Goal: Task Accomplishment & Management: Use online tool/utility

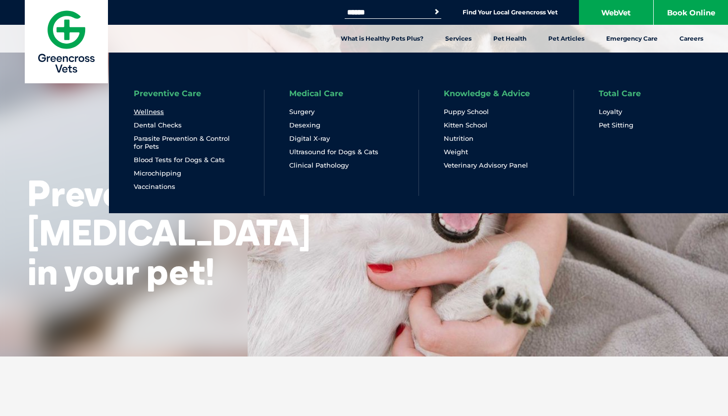
click at [145, 111] on link "Wellness" at bounding box center [149, 111] width 30 height 8
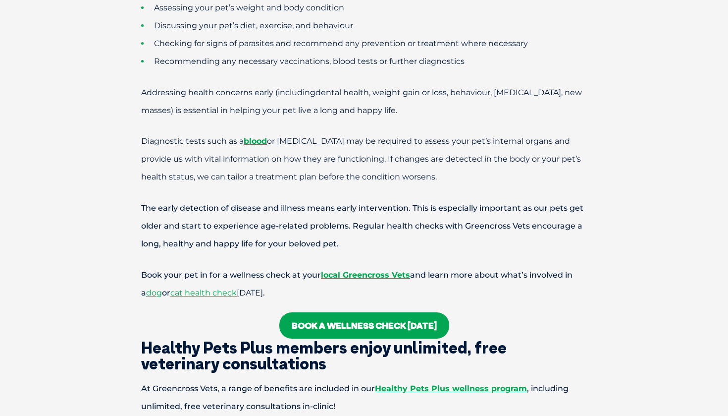
scroll to position [580, 0]
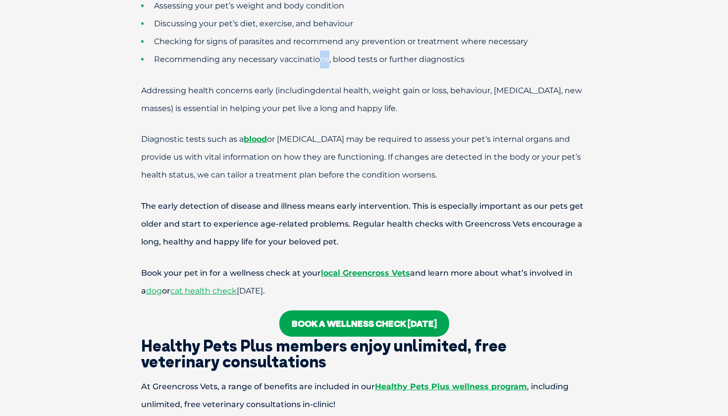
drag, startPoint x: 328, startPoint y: 62, endPoint x: 315, endPoint y: 59, distance: 13.2
click at [315, 59] on span "Recommending any necessary vaccinations, blood tests or further diagnostics" at bounding box center [309, 58] width 311 height 9
drag, startPoint x: 280, startPoint y: 59, endPoint x: 329, endPoint y: 59, distance: 49.0
click at [329, 59] on span "Recommending any necessary vaccinations, blood tests or further diagnostics" at bounding box center [309, 58] width 311 height 9
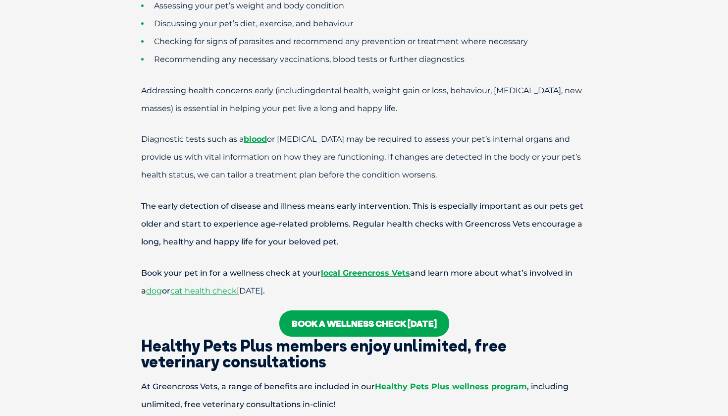
click at [335, 97] on p "Addressing health concerns early (including dental health, weight gain or loss,…" at bounding box center [363, 100] width 515 height 36
click at [145, 94] on span "Addressing health concerns early (including" at bounding box center [228, 90] width 174 height 9
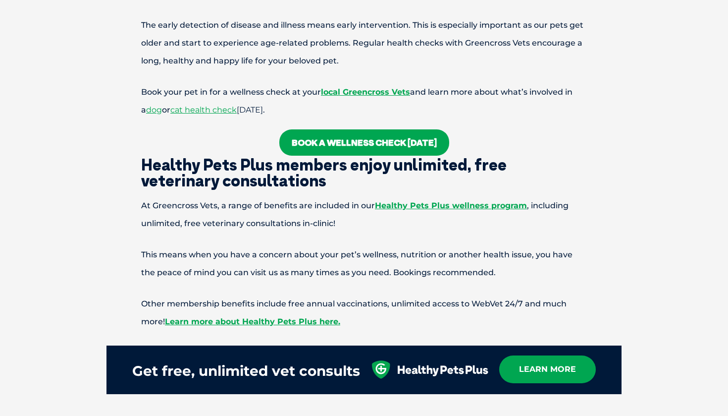
scroll to position [756, 0]
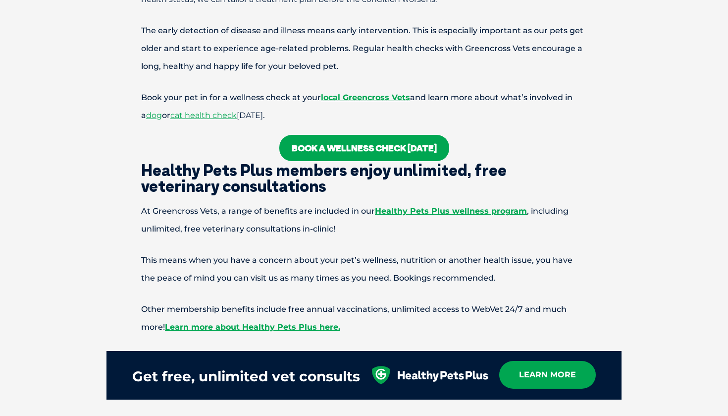
click at [374, 155] on link "Book a wellness check today" at bounding box center [364, 148] width 170 height 26
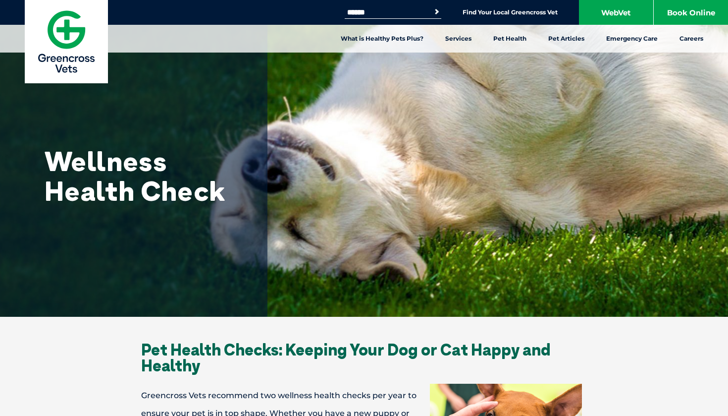
scroll to position [0, 0]
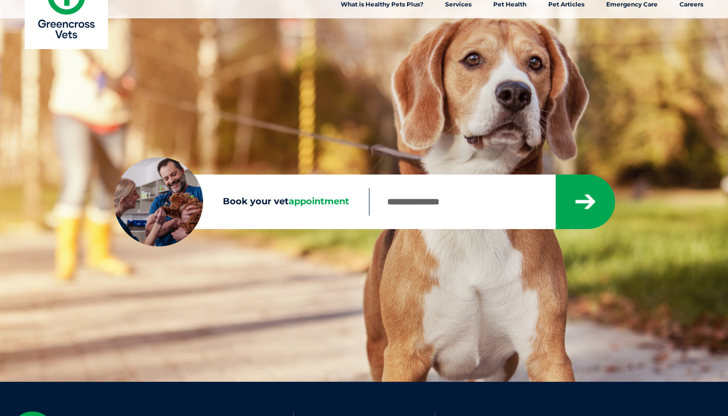
scroll to position [33, 0]
